Goal: Task Accomplishment & Management: Manage account settings

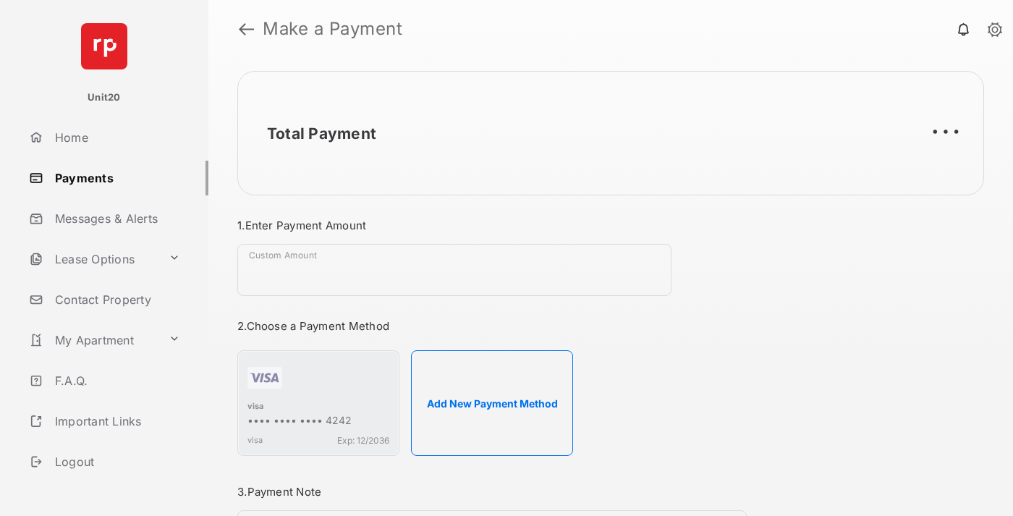
click at [113, 177] on link "Payments" at bounding box center [115, 178] width 185 height 35
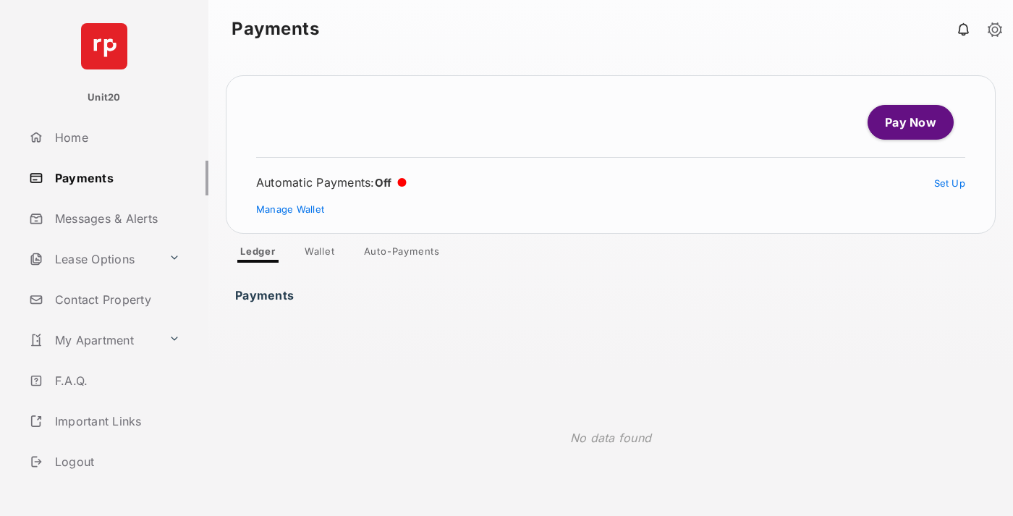
click at [402, 254] on link "Auto-Payments" at bounding box center [401, 253] width 99 height 17
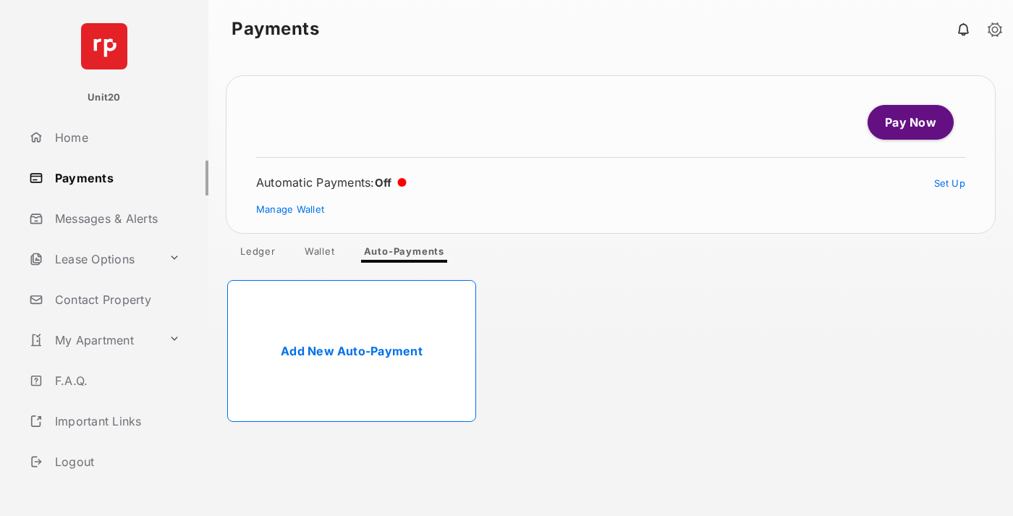
click at [352, 351] on link "Add New Auto-Payment" at bounding box center [351, 351] width 249 height 142
